Goal: Task Accomplishment & Management: Complete application form

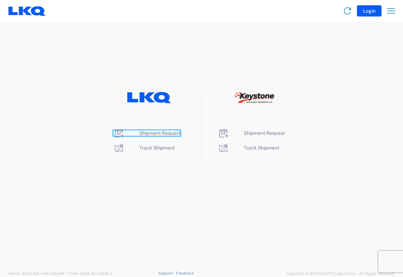
click at [147, 134] on span "Shipment Request" at bounding box center [159, 133] width 41 height 6
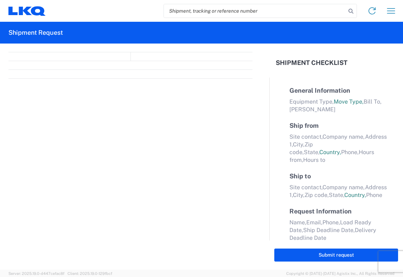
select select "FULL"
select select "LBS"
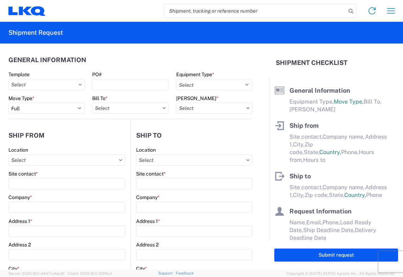
click at [168, 10] on input "search" at bounding box center [255, 10] width 182 height 13
type input "56745333"
click at [351, 12] on icon at bounding box center [351, 11] width 10 height 10
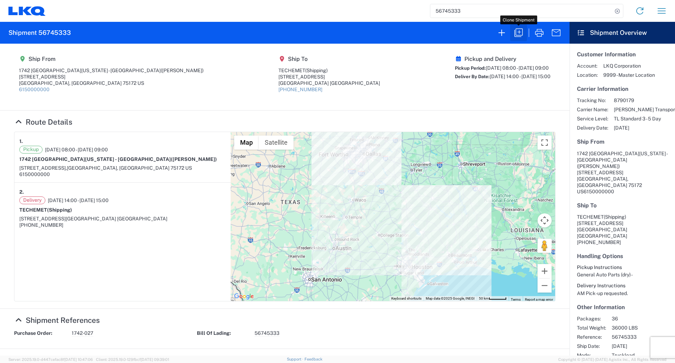
click at [403, 32] on icon "button" at bounding box center [519, 32] width 8 height 8
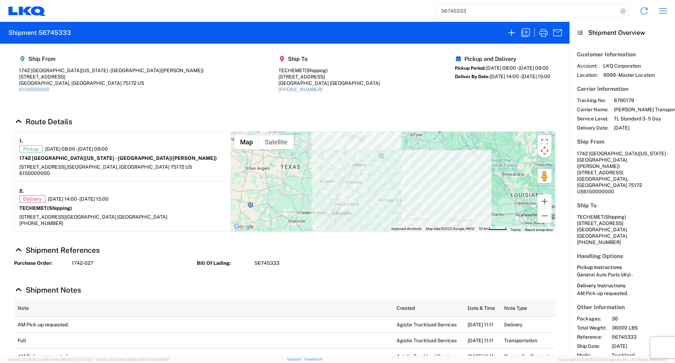
select select "STDV"
select select "FULL"
select select "US"
select select "LBS"
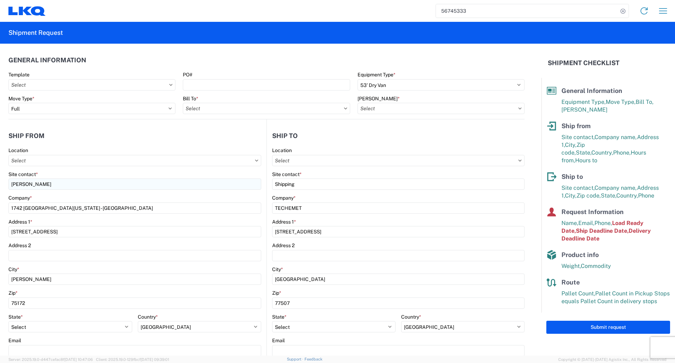
type input "1481-6300-66000-0000 - 1481 Freight Out"
type input "1742 [GEOGRAPHIC_DATA][US_STATE] - [GEOGRAPHIC_DATA]"
type input "1481 - Precious Metals - Master Mining"
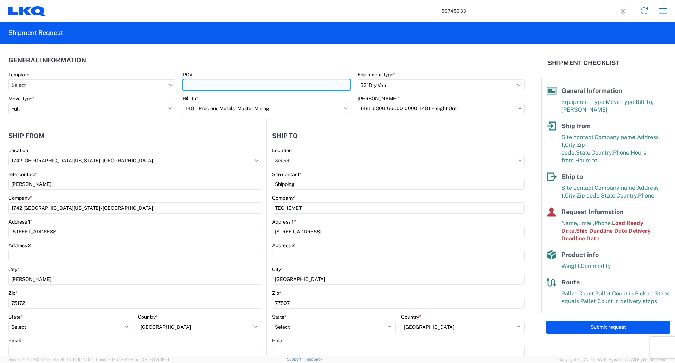
click at [191, 87] on input "PO#" at bounding box center [266, 84] width 167 height 11
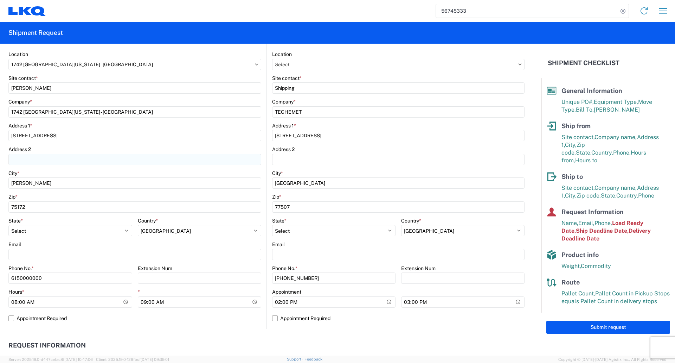
scroll to position [141, 0]
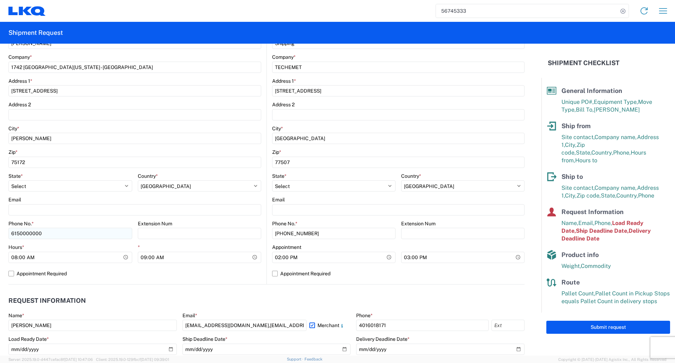
type input "1742-028"
click at [44, 235] on input "6150000000" at bounding box center [70, 233] width 124 height 11
type input "6"
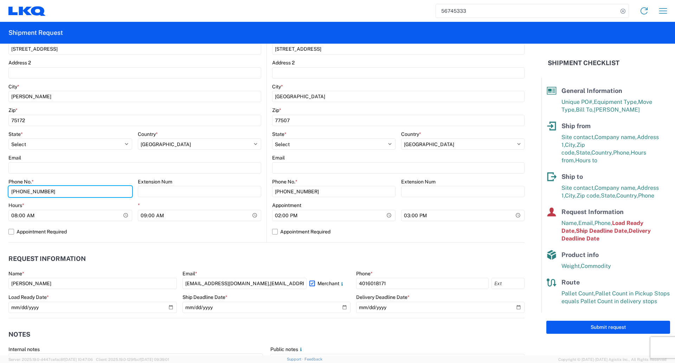
scroll to position [211, 0]
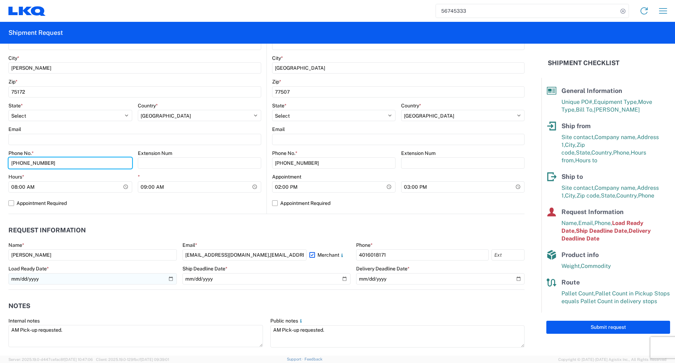
type input "[PHONE_NUMBER]"
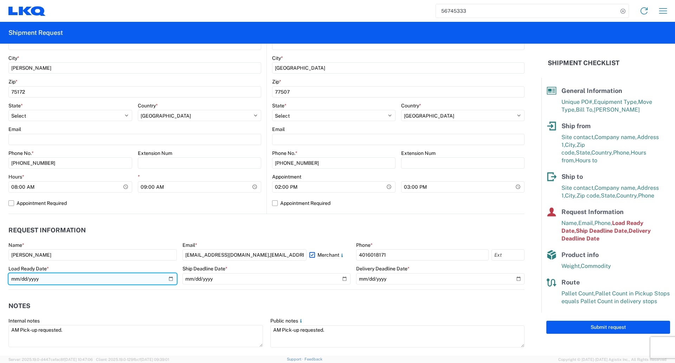
click at [169, 277] on input "[DATE]" at bounding box center [92, 278] width 168 height 11
type input "[DATE]"
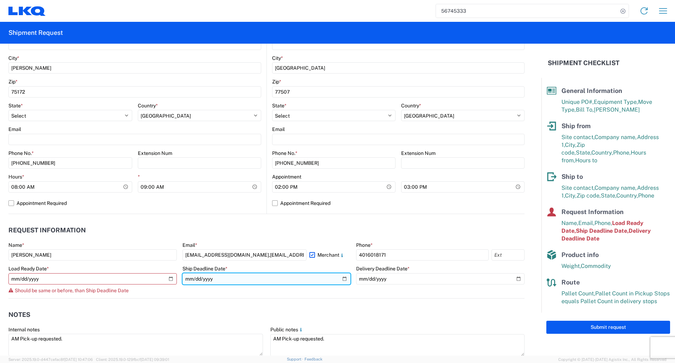
click at [342, 277] on input "[DATE]" at bounding box center [267, 278] width 168 height 11
type input "[DATE]"
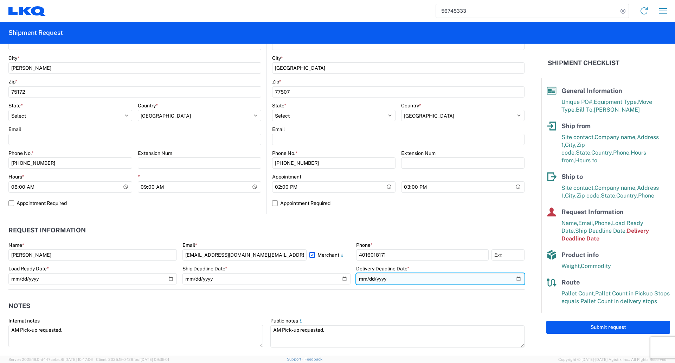
click at [403, 277] on input "[DATE]" at bounding box center [440, 278] width 168 height 11
type input "[DATE]"
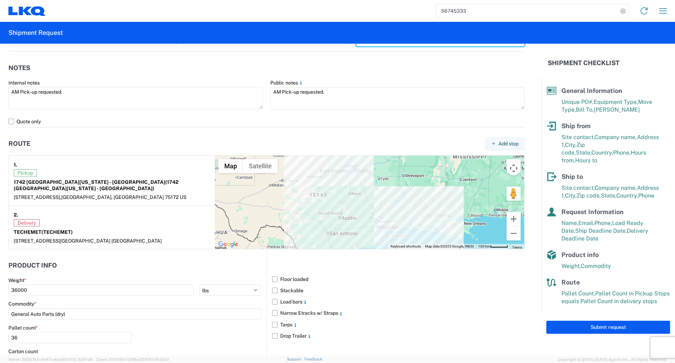
scroll to position [457, 0]
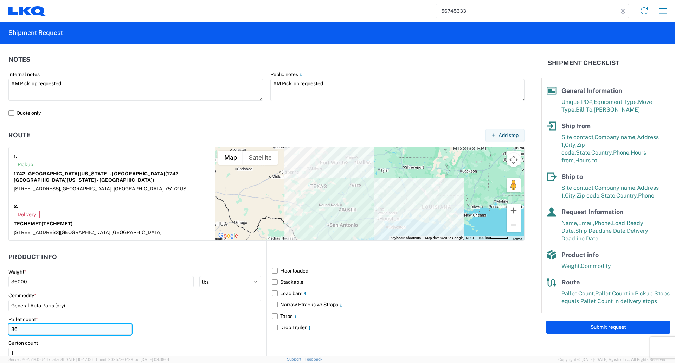
click at [18, 277] on input "36" at bounding box center [69, 328] width 123 height 11
type input "30"
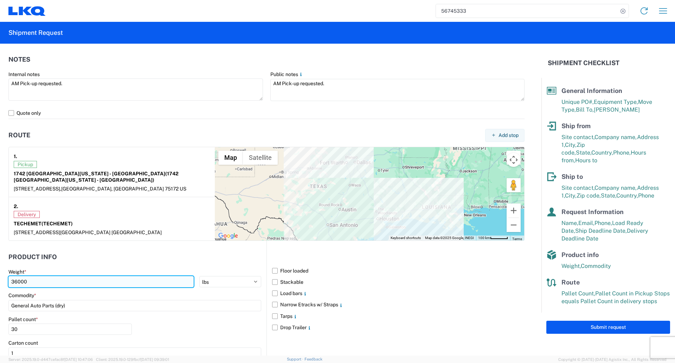
click at [17, 276] on input "36000" at bounding box center [100, 281] width 185 height 11
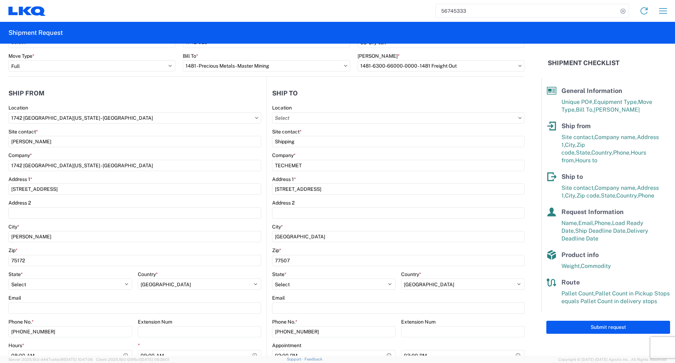
scroll to position [0, 0]
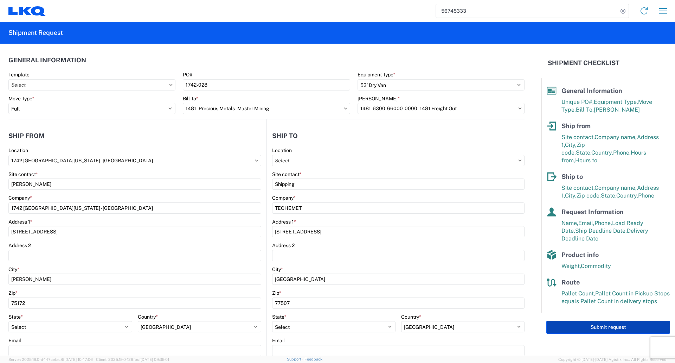
type input "32000"
click at [403, 277] on button "Submit request" at bounding box center [609, 326] width 124 height 13
